Goal: Navigation & Orientation: Go to known website

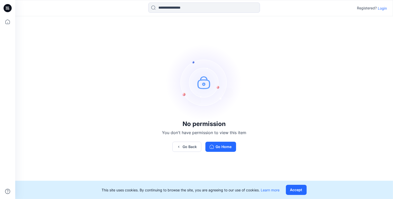
click at [380, 7] on p "Login" at bounding box center [382, 8] width 9 height 5
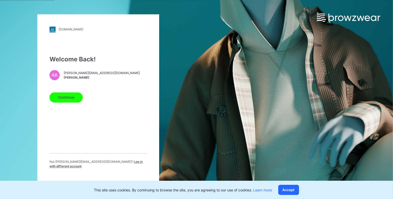
click at [64, 103] on button "Continue" at bounding box center [66, 97] width 33 height 10
click at [67, 98] on button "Continue" at bounding box center [66, 97] width 33 height 10
click at [78, 101] on button "Continue" at bounding box center [66, 97] width 33 height 10
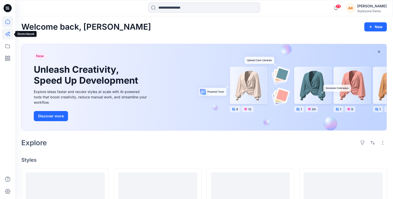
click at [6, 35] on icon at bounding box center [7, 35] width 4 height 4
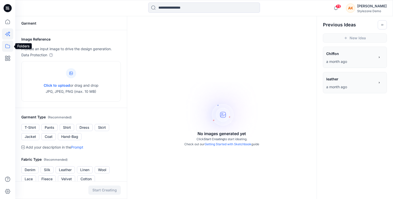
click at [6, 47] on icon at bounding box center [7, 46] width 11 height 11
